Goal: Information Seeking & Learning: Learn about a topic

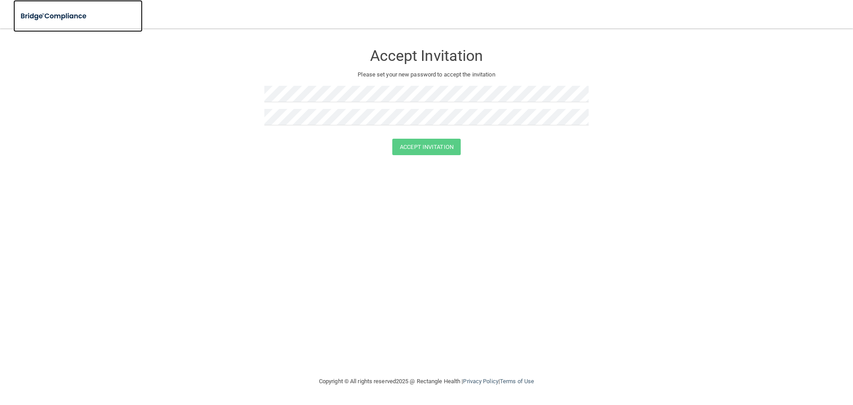
click at [69, 19] on img at bounding box center [54, 16] width 82 height 18
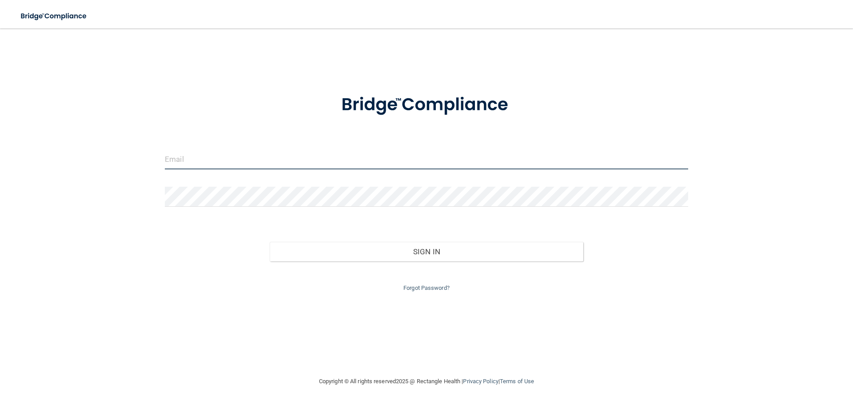
click at [183, 163] on input "email" at bounding box center [426, 159] width 523 height 20
type input "[EMAIL_ADDRESS][DOMAIN_NAME]"
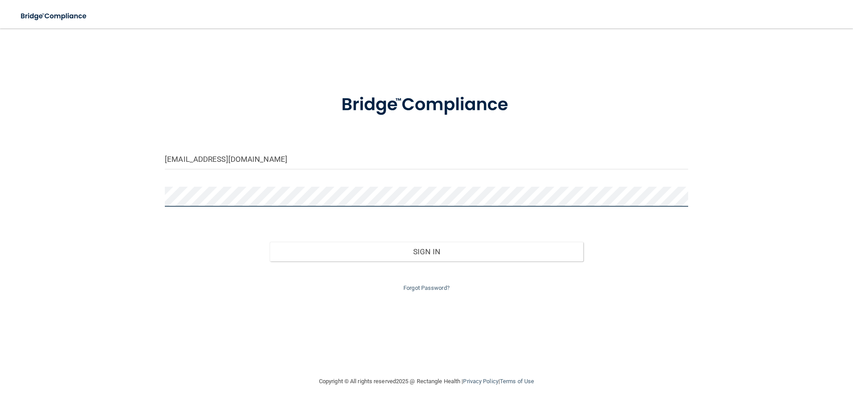
click at [270, 242] on button "Sign In" at bounding box center [427, 252] width 314 height 20
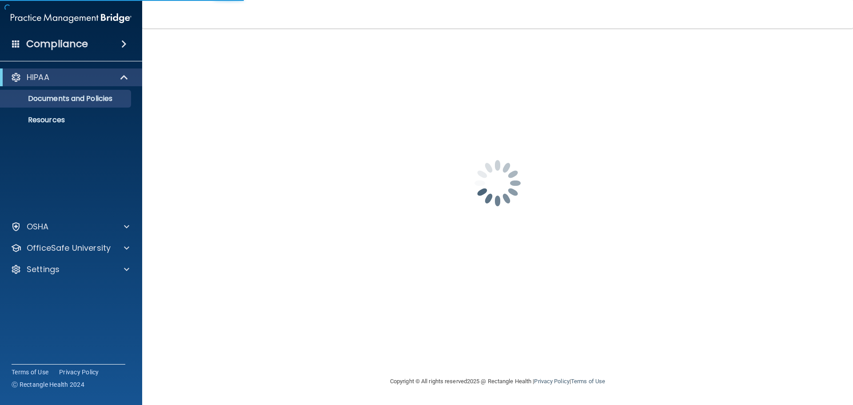
click at [370, 251] on div "[EMAIL_ADDRESS][DOMAIN_NAME] Password is required Invalid email/password. You d…" at bounding box center [497, 202] width 675 height 330
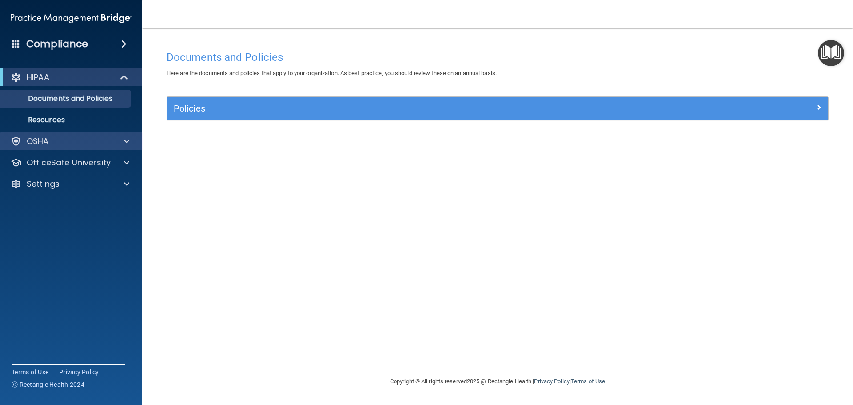
click at [61, 148] on div "OSHA" at bounding box center [71, 141] width 143 height 18
click at [122, 143] on div at bounding box center [125, 141] width 22 height 11
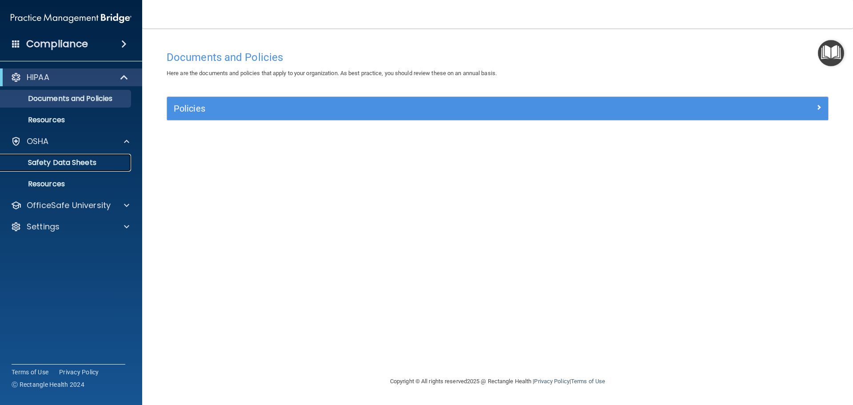
click at [71, 159] on p "Safety Data Sheets" at bounding box center [66, 162] width 121 height 9
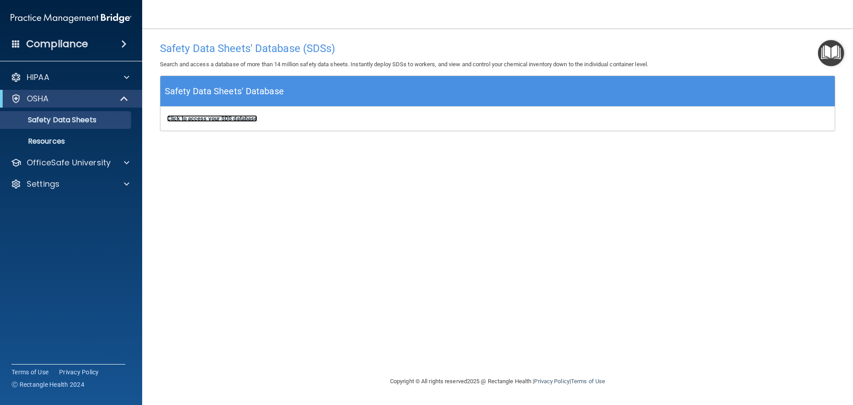
click at [228, 115] on b "Click to access your SDS database" at bounding box center [212, 118] width 90 height 7
